Goal: Information Seeking & Learning: Learn about a topic

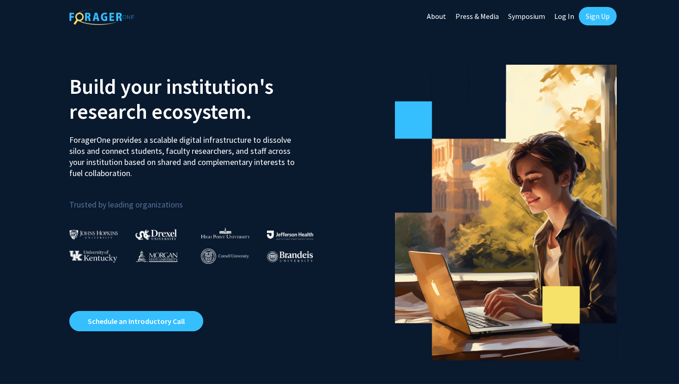
click at [568, 16] on link "Log In" at bounding box center [564, 16] width 29 height 32
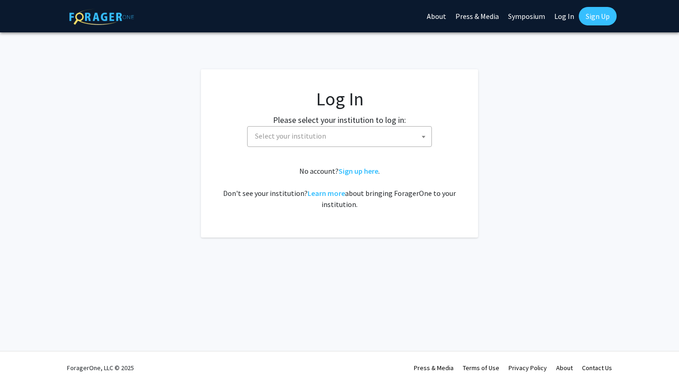
click at [343, 126] on span "Select your institution" at bounding box center [339, 136] width 185 height 21
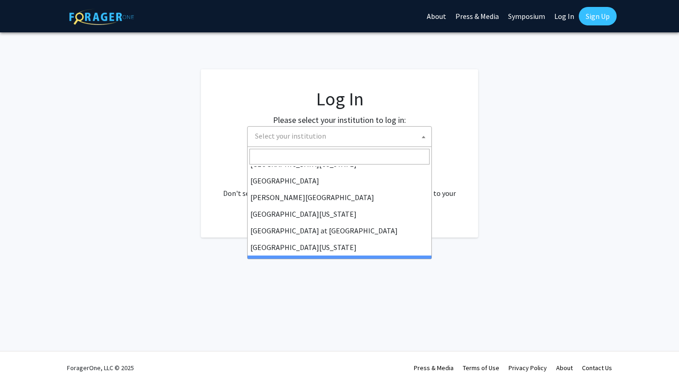
scroll to position [323, 0]
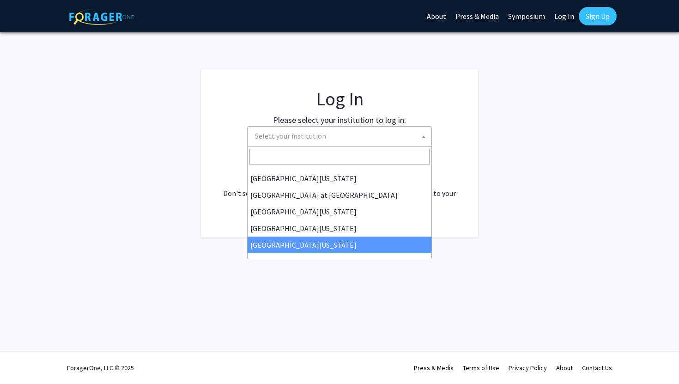
select select "33"
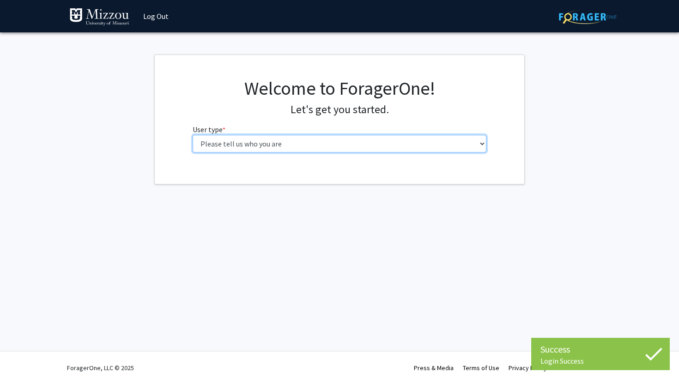
click at [245, 147] on select "Please tell us who you are Undergraduate Student Master's Student Doctoral Cand…" at bounding box center [340, 144] width 294 height 18
select select "1: undergrad"
click at [193, 135] on select "Please tell us who you are Undergraduate Student Master's Student Doctoral Cand…" at bounding box center [340, 144] width 294 height 18
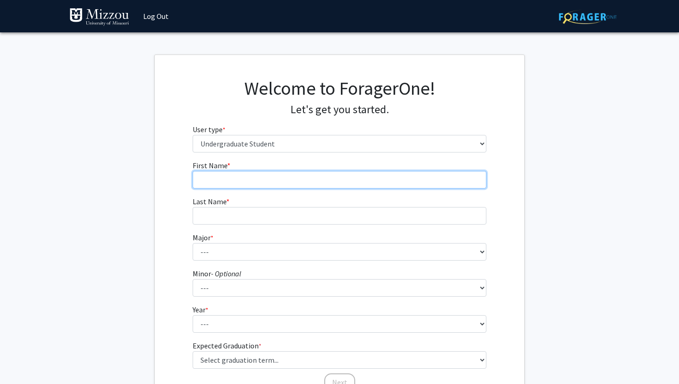
click at [271, 180] on input "First Name * required" at bounding box center [340, 180] width 294 height 18
type input "Caylee"
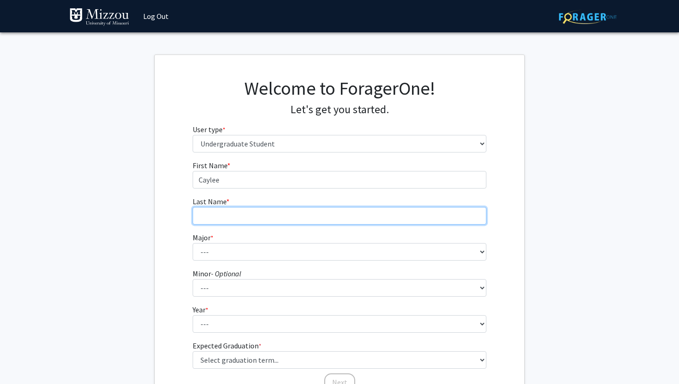
click at [259, 214] on input "Last Name * required" at bounding box center [340, 216] width 294 height 18
type input "Moore"
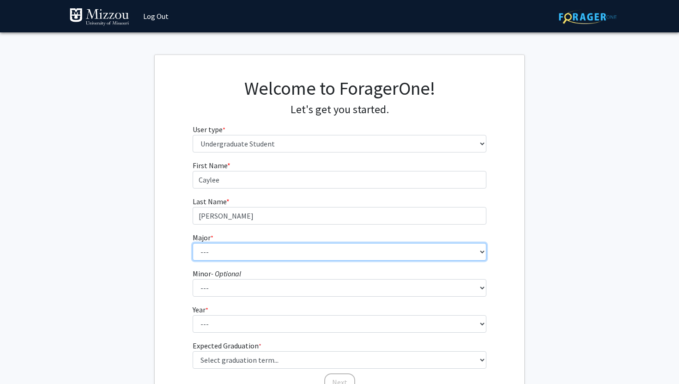
click at [236, 255] on select "--- Agribusiness Management Agricultural Education Agricultural Education: Comm…" at bounding box center [340, 252] width 294 height 18
select select "137: 2630"
click at [193, 243] on select "--- Agribusiness Management Agricultural Education Agricultural Education: Comm…" at bounding box center [340, 252] width 294 height 18
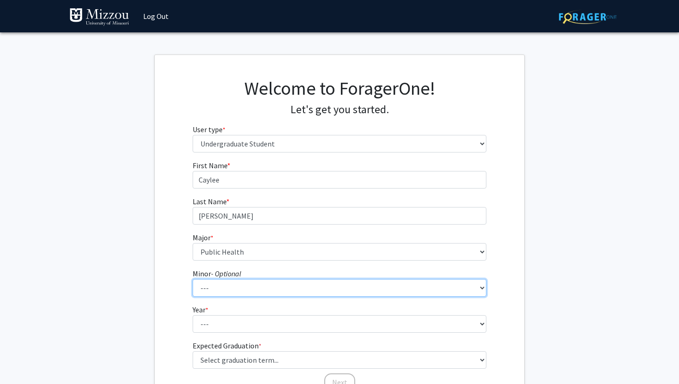
click at [217, 292] on select "--- Accountancy Aerospace Engineering Aerospace Studies Agribusiness Management…" at bounding box center [340, 288] width 294 height 18
select select "67: 2023"
click at [193, 279] on select "--- Accountancy Aerospace Engineering Aerospace Studies Agribusiness Management…" at bounding box center [340, 288] width 294 height 18
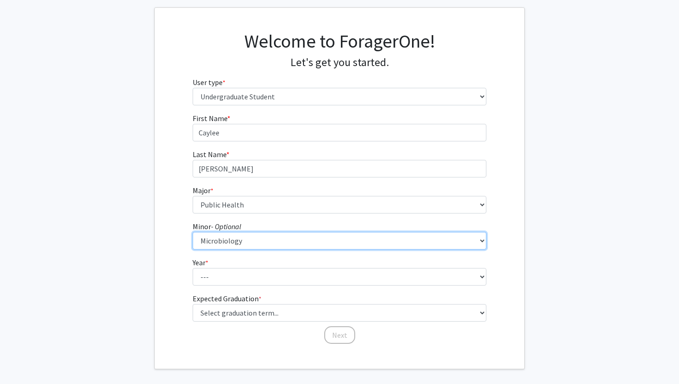
scroll to position [86, 0]
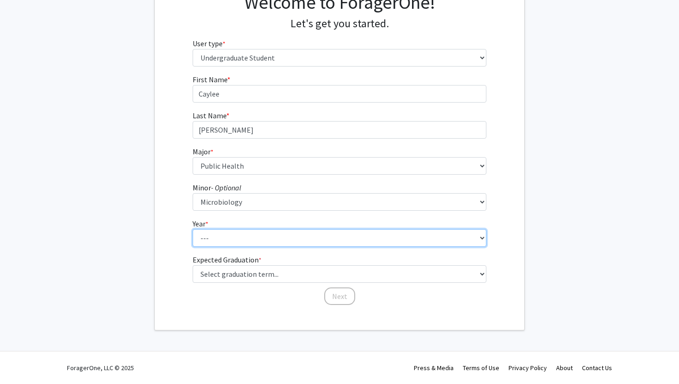
click at [239, 236] on select "--- First-year Sophomore Junior Senior Postbaccalaureate Certificate" at bounding box center [340, 238] width 294 height 18
select select "2: sophomore"
click at [193, 229] on select "--- First-year Sophomore Junior Senior Postbaccalaureate Certificate" at bounding box center [340, 238] width 294 height 18
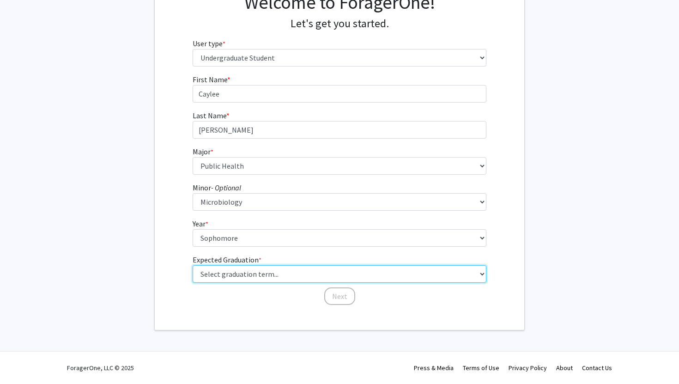
click at [232, 275] on select "Select graduation term... Spring 2025 Summer 2025 Fall 2025 Winter 2025 Spring …" at bounding box center [340, 274] width 294 height 18
select select "13: spring_2028"
click at [193, 265] on select "Select graduation term... Spring 2025 Summer 2025 Fall 2025 Winter 2025 Spring …" at bounding box center [340, 274] width 294 height 18
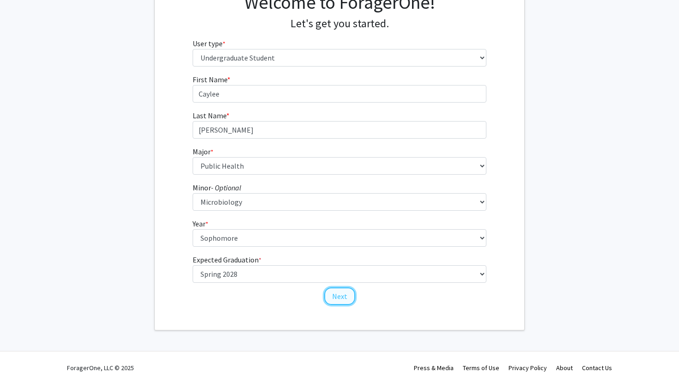
click at [338, 300] on button "Next" at bounding box center [339, 296] width 31 height 18
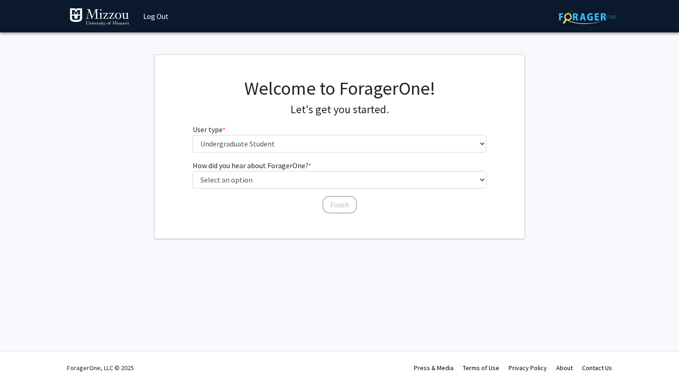
scroll to position [0, 0]
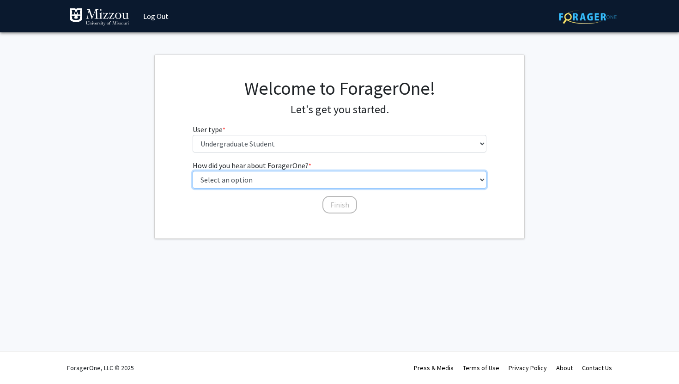
click at [275, 180] on select "Select an option Peer/student recommendation Faculty/staff recommendation Unive…" at bounding box center [340, 180] width 294 height 18
select select "2: faculty_recommendation"
click at [193, 171] on select "Select an option Peer/student recommendation Faculty/staff recommendation Unive…" at bounding box center [340, 180] width 294 height 18
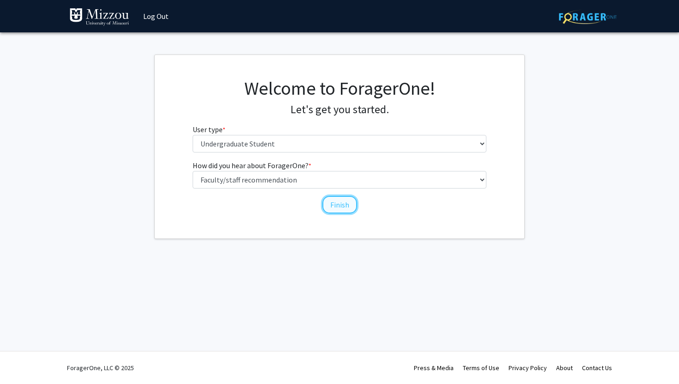
click at [336, 204] on button "Finish" at bounding box center [340, 205] width 35 height 18
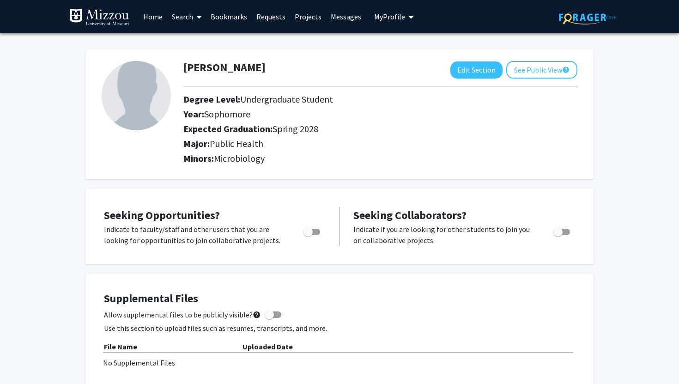
click at [196, 23] on span at bounding box center [197, 17] width 8 height 32
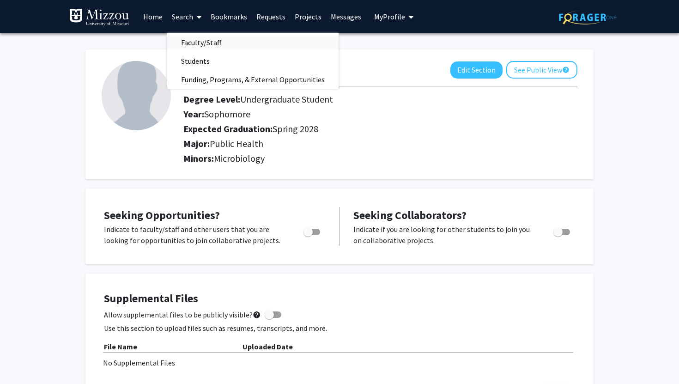
click at [202, 43] on span "Faculty/Staff" at bounding box center [201, 42] width 68 height 18
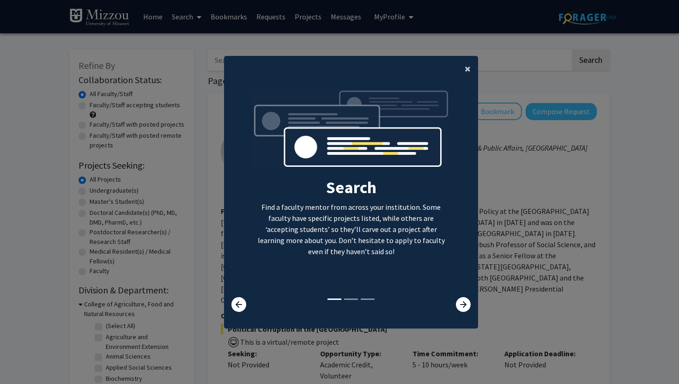
click at [472, 67] on button "×" at bounding box center [467, 69] width 21 height 26
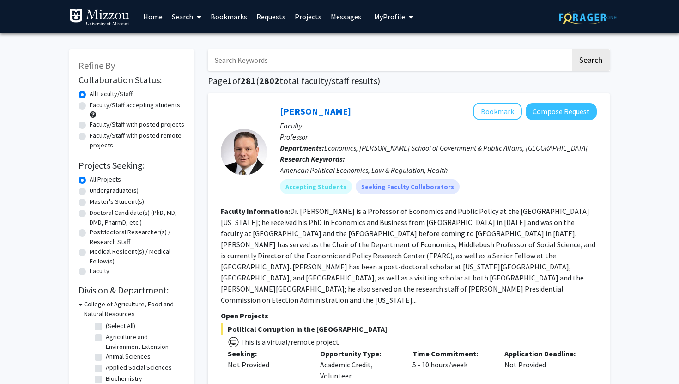
click at [323, 56] on input "Search Keywords" at bounding box center [389, 59] width 363 height 21
type input "public health"
click at [572, 49] on button "Search" at bounding box center [591, 59] width 38 height 21
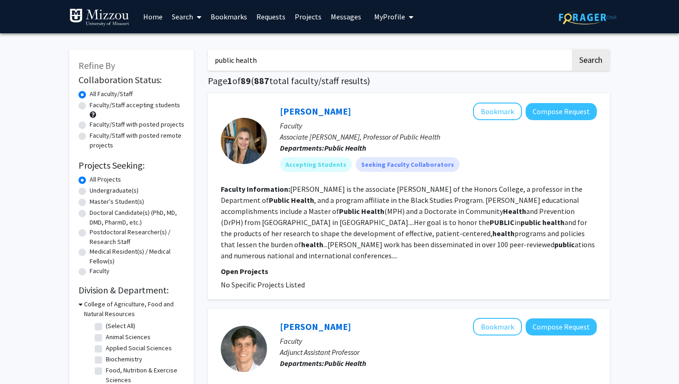
click at [90, 106] on label "Faculty/Staff accepting students" at bounding box center [135, 105] width 91 height 10
click at [90, 106] on input "Faculty/Staff accepting students" at bounding box center [93, 103] width 6 height 6
radio input "true"
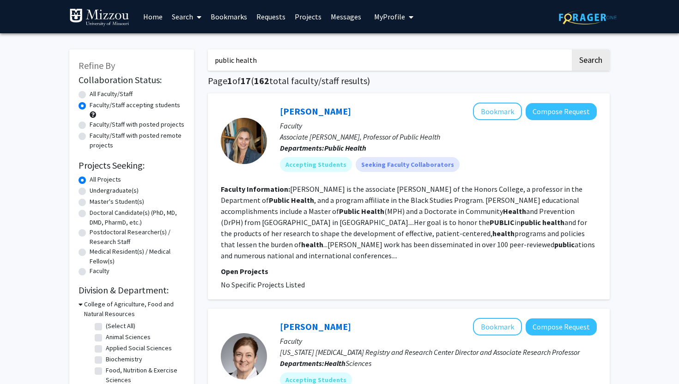
click at [90, 123] on label "Faculty/Staff with posted projects" at bounding box center [137, 125] width 95 height 10
click at [90, 123] on input "Faculty/Staff with posted projects" at bounding box center [93, 123] width 6 height 6
radio input "true"
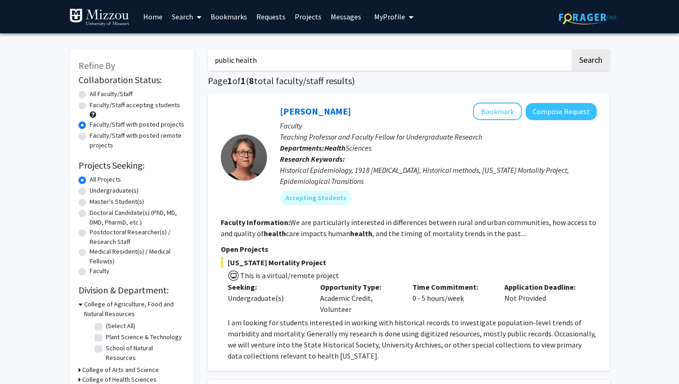
click at [90, 106] on label "Faculty/Staff accepting students" at bounding box center [135, 105] width 91 height 10
click at [90, 106] on input "Faculty/Staff accepting students" at bounding box center [93, 103] width 6 height 6
radio input "true"
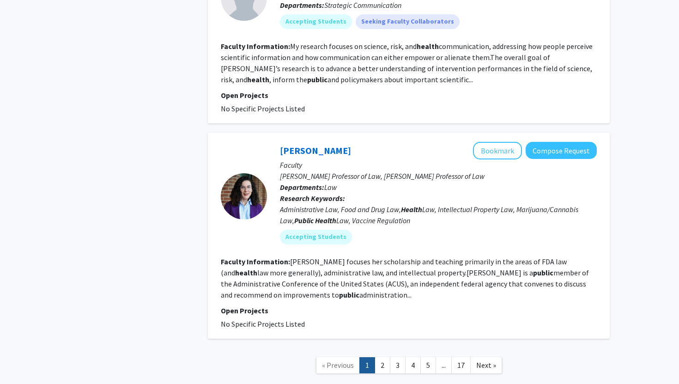
scroll to position [1981, 0]
click at [381, 357] on link "2" at bounding box center [383, 365] width 16 height 16
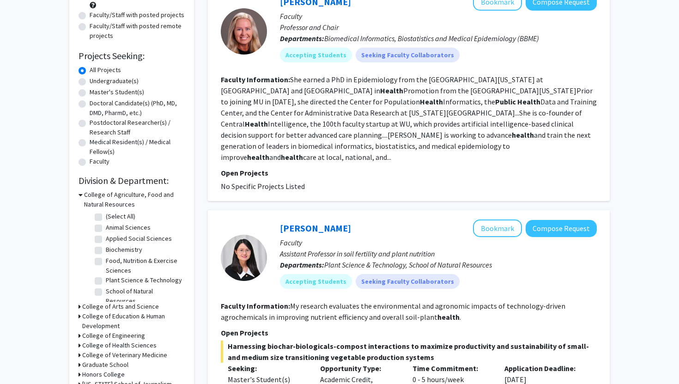
scroll to position [106, 0]
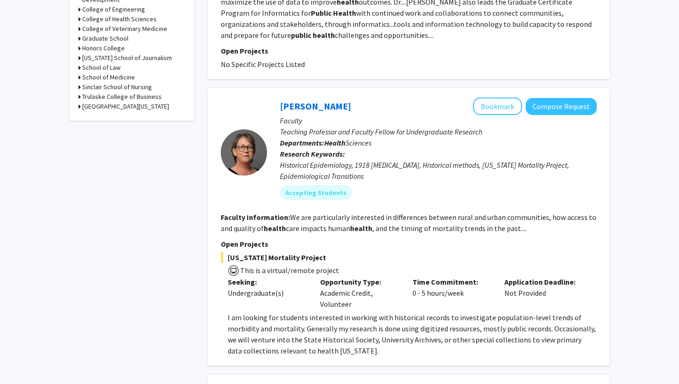
scroll to position [435, 0]
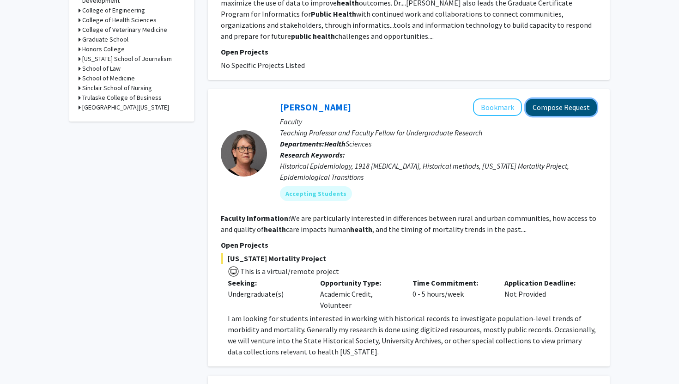
click at [572, 99] on button "Compose Request" at bounding box center [561, 107] width 71 height 17
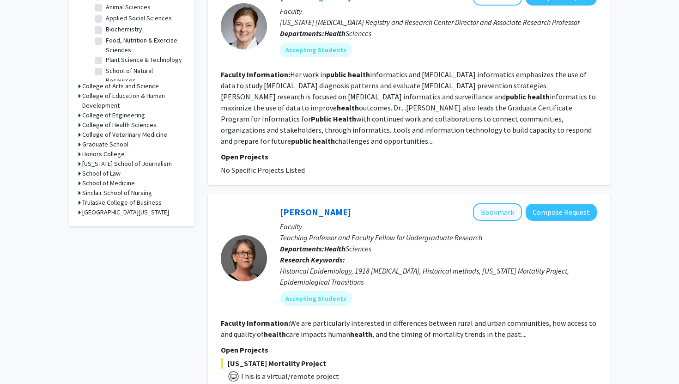
scroll to position [343, 0]
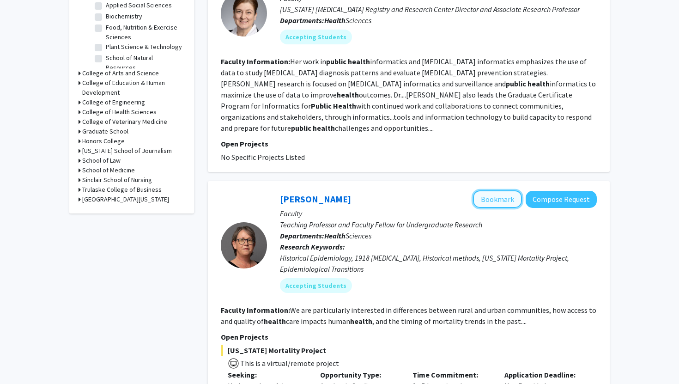
click at [498, 190] on button "Bookmark" at bounding box center [497, 199] width 49 height 18
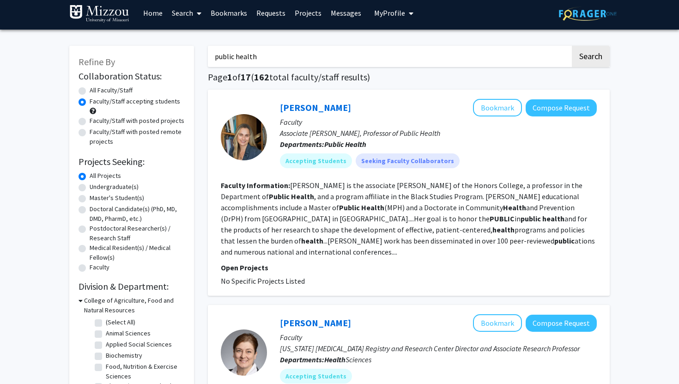
scroll to position [2, 0]
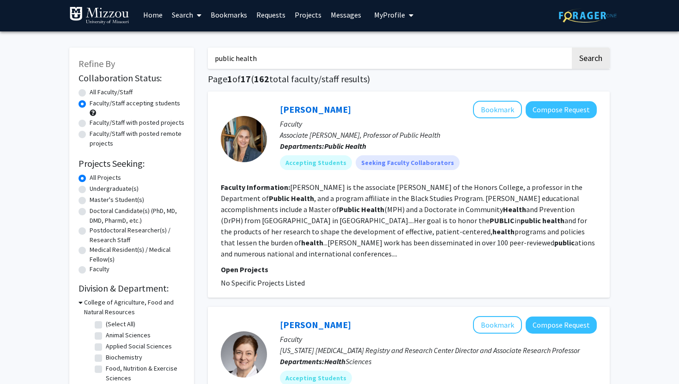
click at [371, 78] on h1 "Page 1 of 17 ( 162 total faculty/staff results)" at bounding box center [409, 78] width 402 height 11
